Goal: Check status: Check status

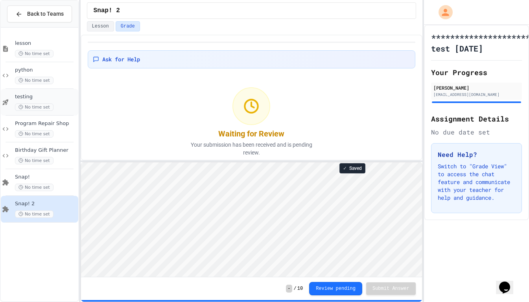
click at [26, 100] on div "testing No time set" at bounding box center [46, 102] width 62 height 17
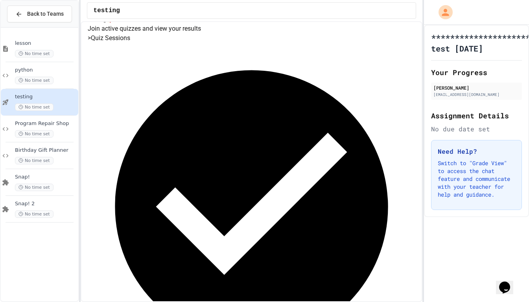
scroll to position [29, 0]
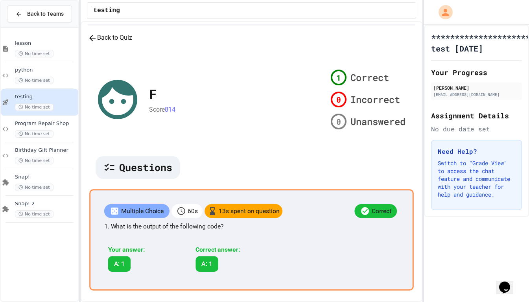
scroll to position [67, 0]
click at [300, 216] on div "Multiple Choice 60 s 13 s spent on question Correct 1. What is the output of th…" at bounding box center [251, 239] width 325 height 101
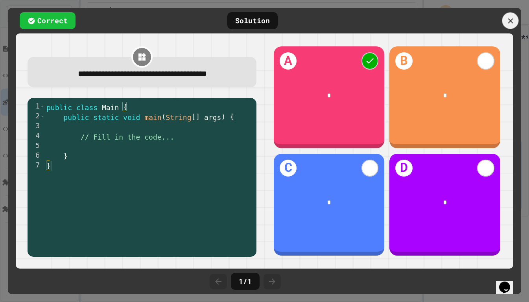
click at [510, 23] on icon at bounding box center [510, 21] width 9 height 9
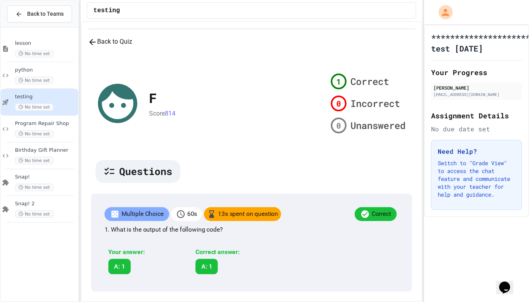
scroll to position [0, 0]
click at [114, 47] on button "Back to Quiz" at bounding box center [110, 42] width 44 height 10
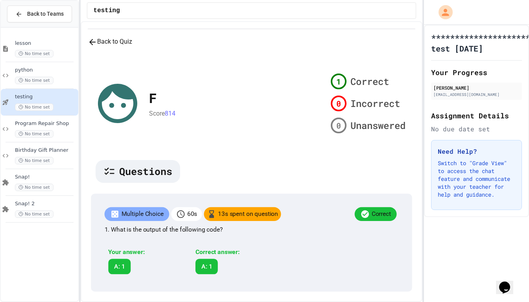
click at [132, 47] on button "Back to Quiz" at bounding box center [110, 42] width 44 height 10
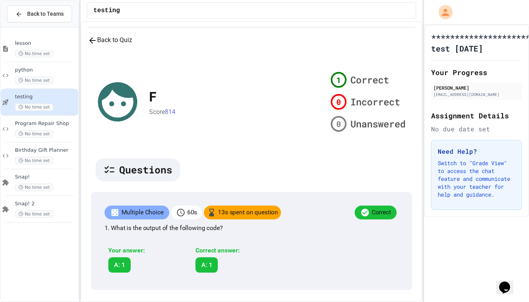
scroll to position [15, 0]
